Goal: Communication & Community: Answer question/provide support

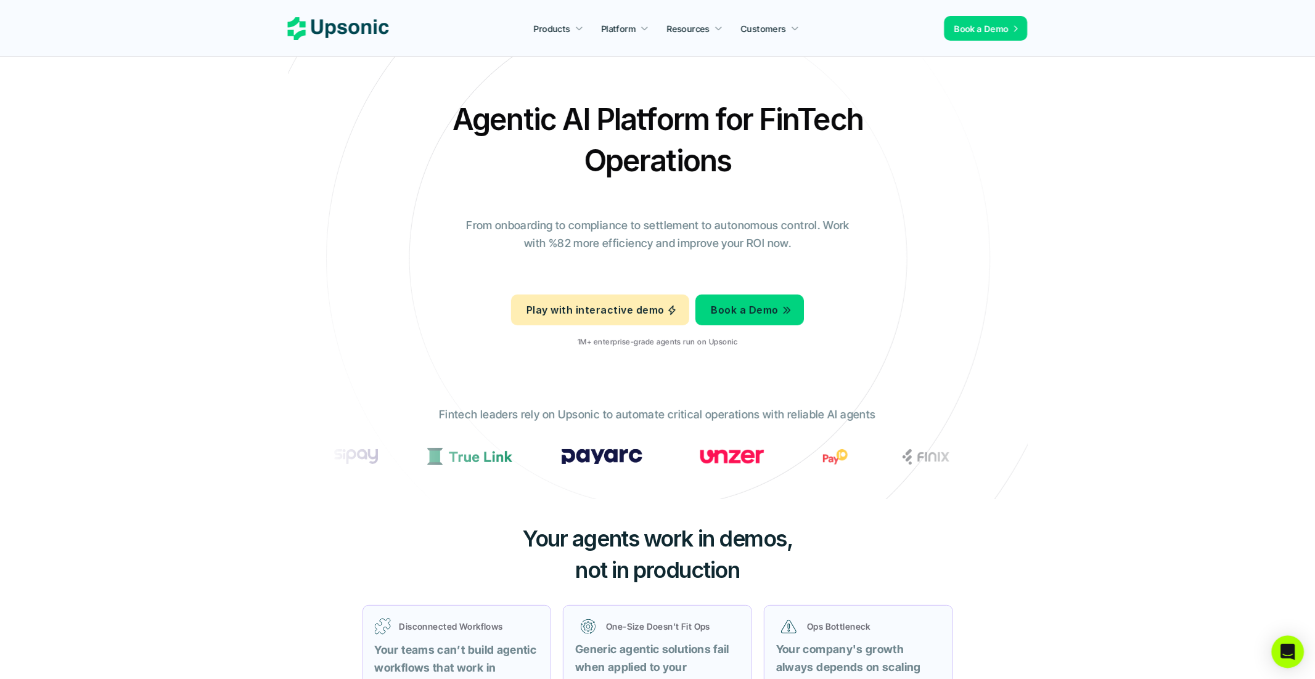
click at [1287, 650] on icon "Open Intercom Messenger" at bounding box center [1287, 652] width 14 height 16
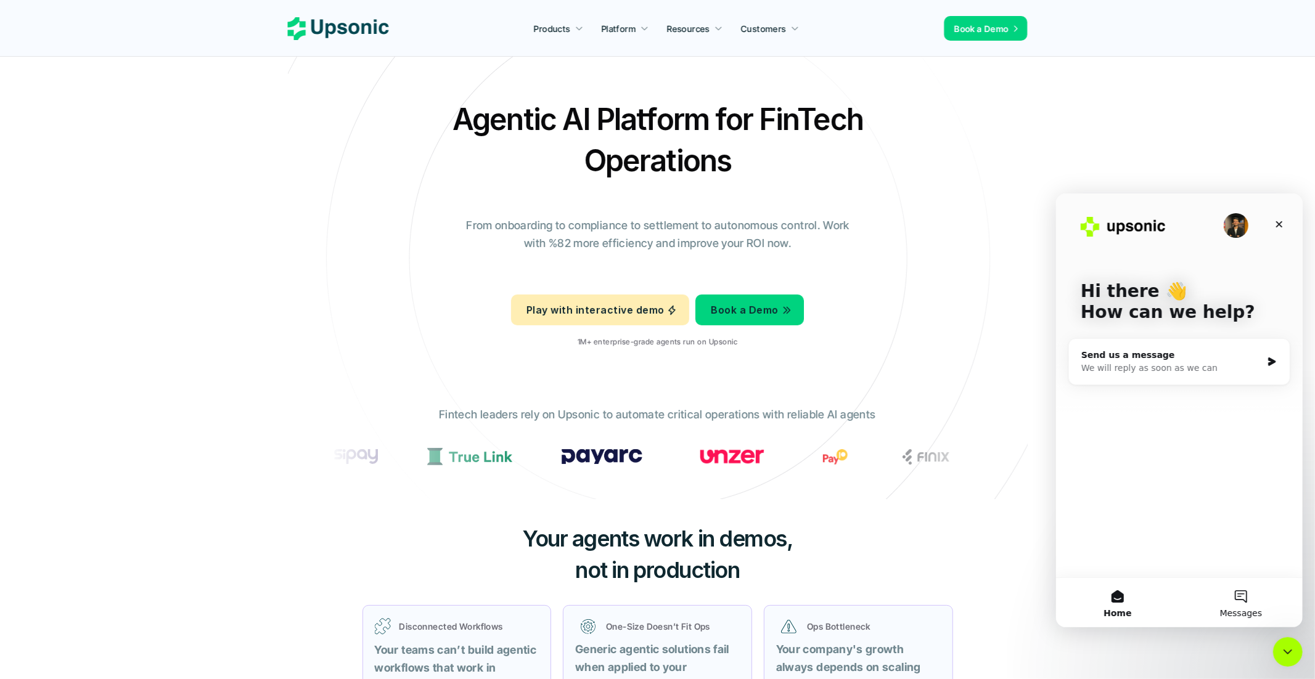
click at [1241, 600] on button "Messages" at bounding box center [1240, 602] width 123 height 49
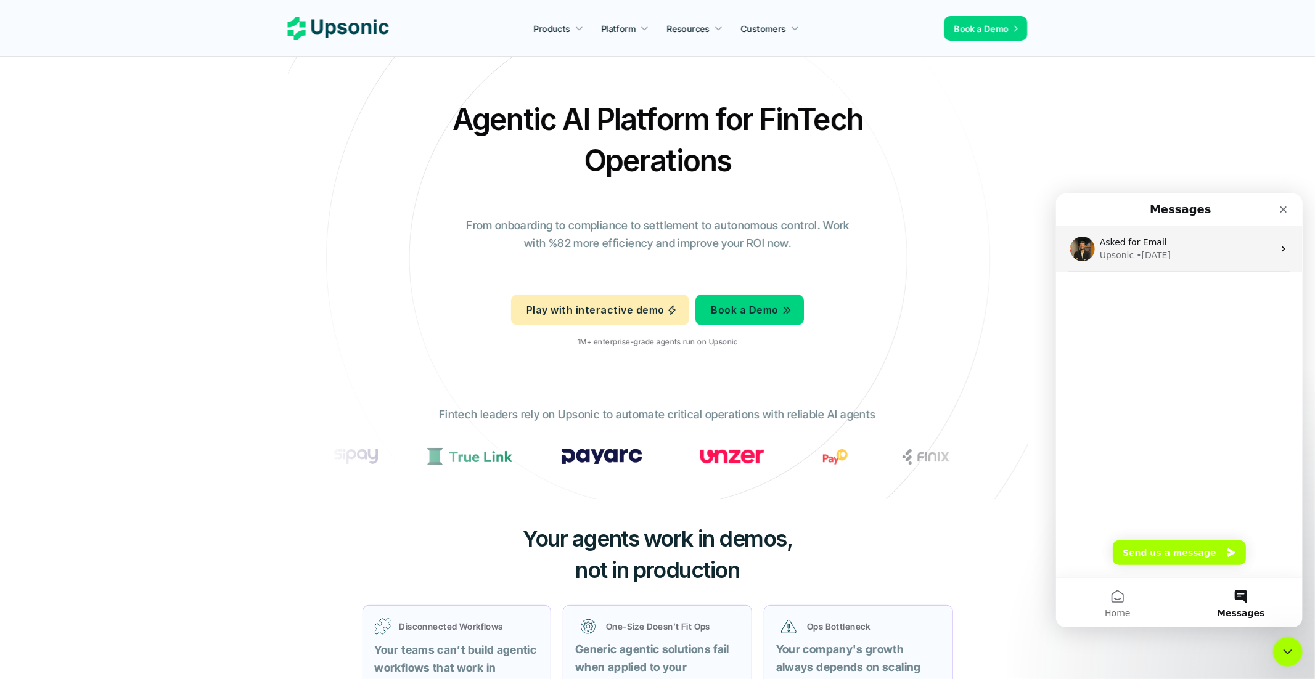
click at [1229, 242] on div "Asked for Email" at bounding box center [1186, 241] width 174 height 13
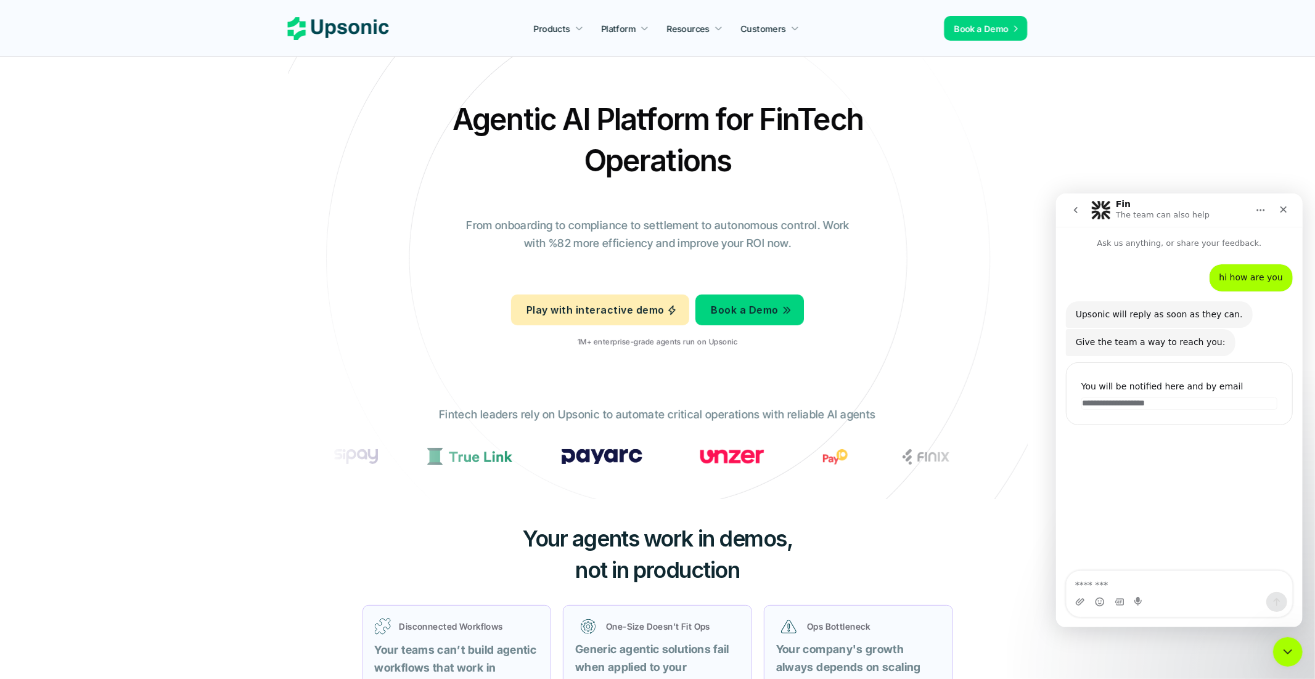
click at [1145, 284] on div "hi how are you • [DATE]" at bounding box center [1178, 282] width 227 height 37
click at [1124, 274] on div "hi how are you • [DATE]" at bounding box center [1178, 282] width 227 height 37
